Goal: Task Accomplishment & Management: Complete application form

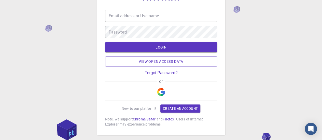
scroll to position [21, 0]
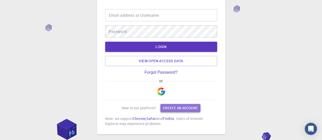
click at [170, 107] on link "Create an account" at bounding box center [181, 108] width 40 height 8
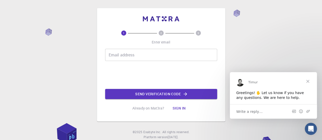
click at [138, 55] on input "Email address" at bounding box center [161, 55] width 112 height 12
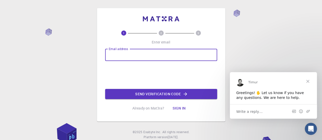
type input "[EMAIL_ADDRESS][DOMAIN_NAME]"
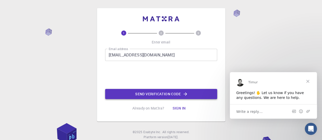
click at [164, 94] on button "Send verification code" at bounding box center [161, 94] width 112 height 10
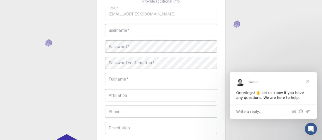
scroll to position [41, 0]
click at [153, 28] on input "username   *" at bounding box center [161, 30] width 112 height 12
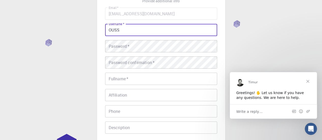
type input "OUSS"
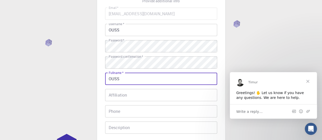
type input "[PERSON_NAME]"
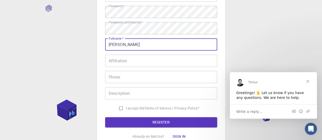
scroll to position [80, 0]
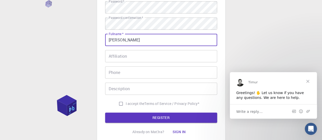
click at [146, 59] on input "Affiliation" at bounding box center [161, 56] width 112 height 12
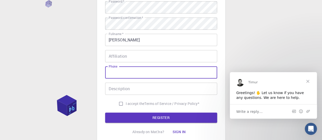
click at [141, 76] on input "Phone" at bounding box center [161, 73] width 112 height 12
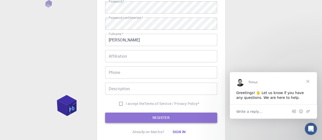
click at [127, 119] on button "REGISTER" at bounding box center [161, 118] width 112 height 10
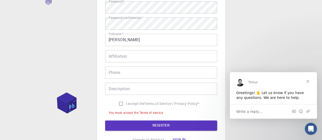
click at [137, 104] on span "I accept the" at bounding box center [135, 103] width 19 height 5
click at [126, 104] on input "I accept the Terms of Service / Privacy Policy *" at bounding box center [121, 104] width 10 height 10
checkbox input "true"
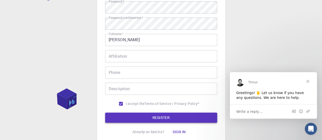
click at [143, 119] on button "REGISTER" at bounding box center [161, 118] width 112 height 10
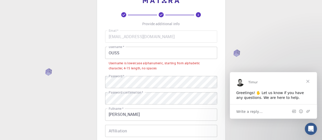
scroll to position [18, 0]
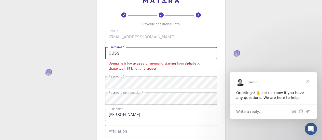
click at [145, 55] on input "OUSS" at bounding box center [161, 53] width 112 height 12
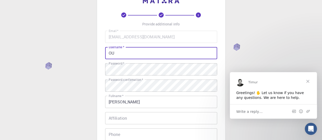
type input "O"
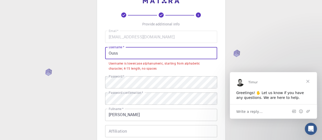
scroll to position [132, 0]
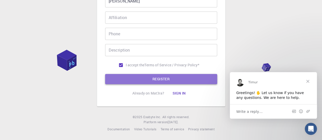
click at [149, 77] on button "REGISTER" at bounding box center [161, 79] width 112 height 10
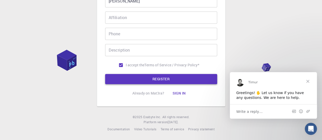
scroll to position [0, 0]
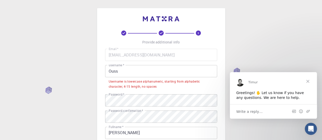
click at [136, 70] on input "Ouss" at bounding box center [161, 71] width 112 height 12
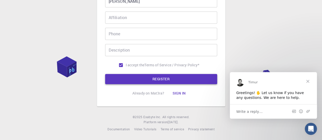
type input "Oussama"
click at [141, 79] on button "REGISTER" at bounding box center [161, 79] width 112 height 10
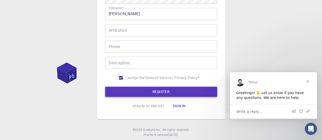
scroll to position [132, 0]
